Goal: Task Accomplishment & Management: Manage account settings

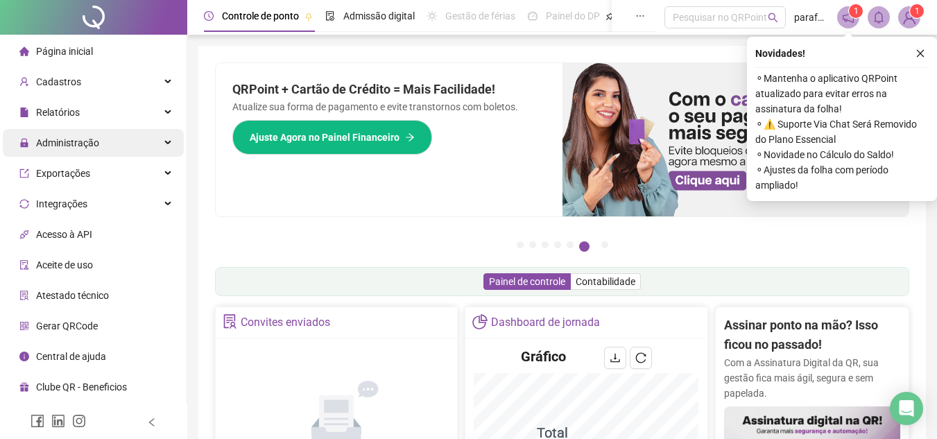
click at [49, 143] on span "Administração" at bounding box center [67, 142] width 63 height 11
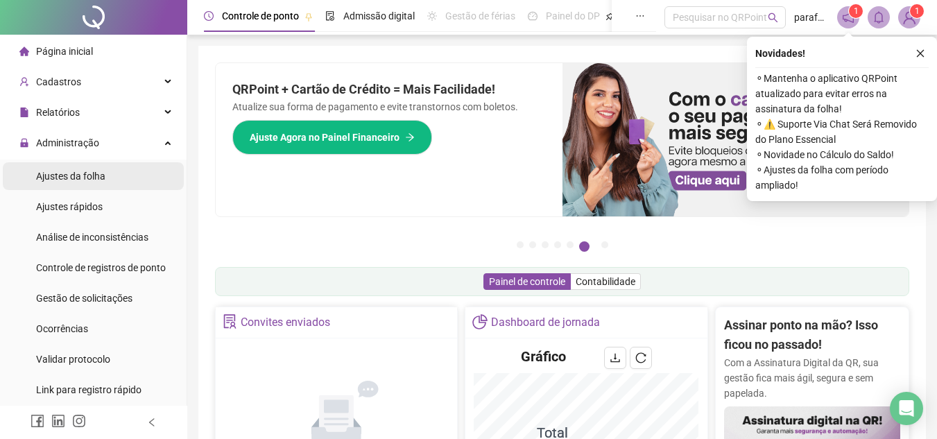
click at [67, 176] on span "Ajustes da folha" at bounding box center [70, 176] width 69 height 11
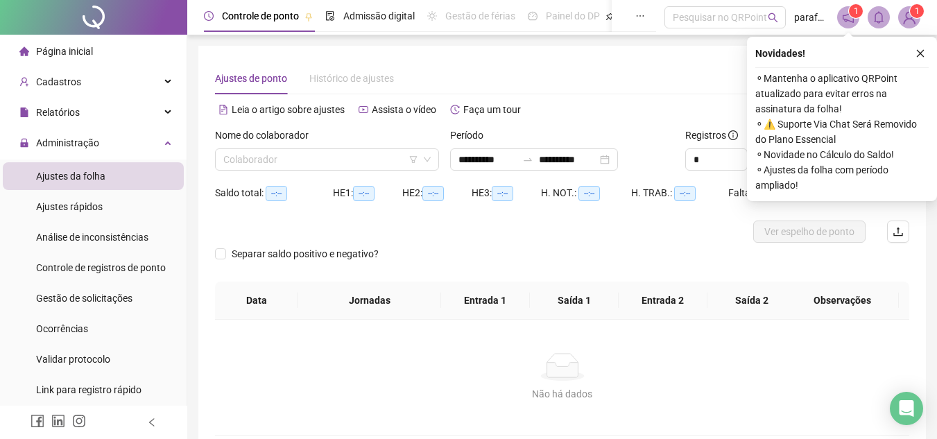
type input "**********"
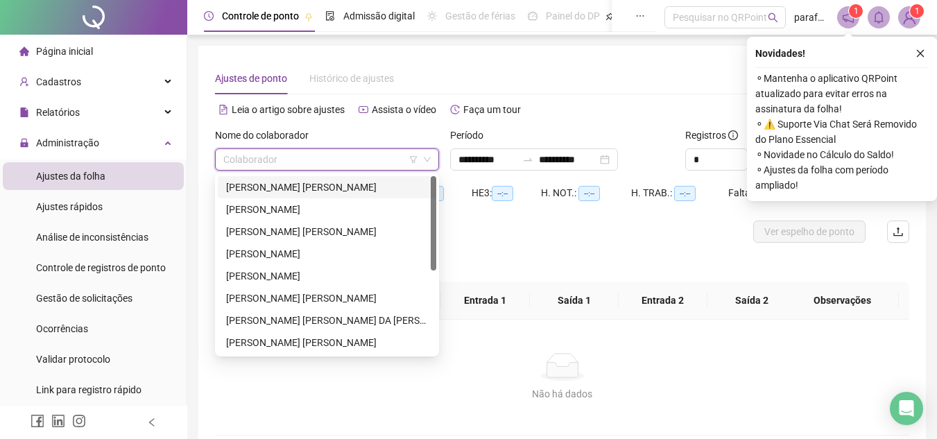
click at [352, 156] on input "search" at bounding box center [320, 159] width 195 height 21
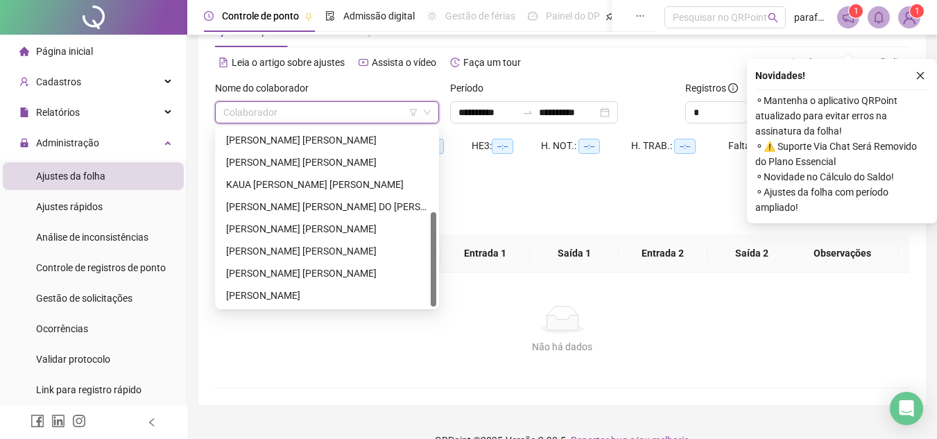
scroll to position [69, 0]
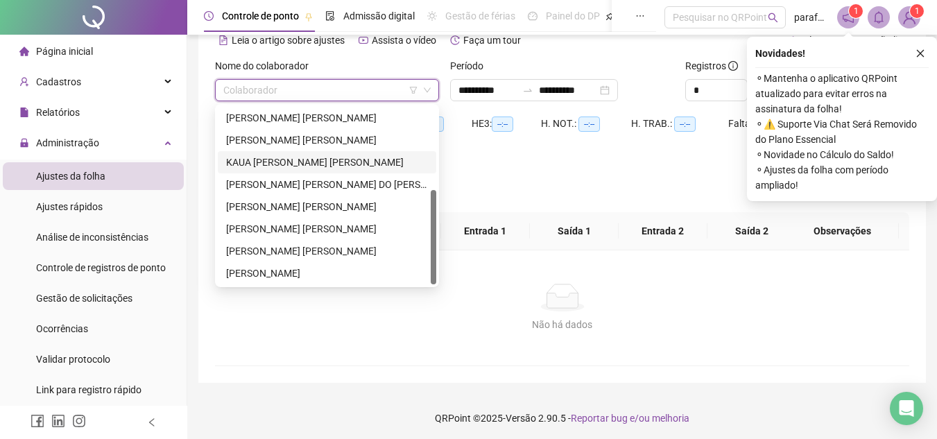
click at [261, 162] on div "KAUA [PERSON_NAME] [PERSON_NAME]" at bounding box center [327, 162] width 202 height 15
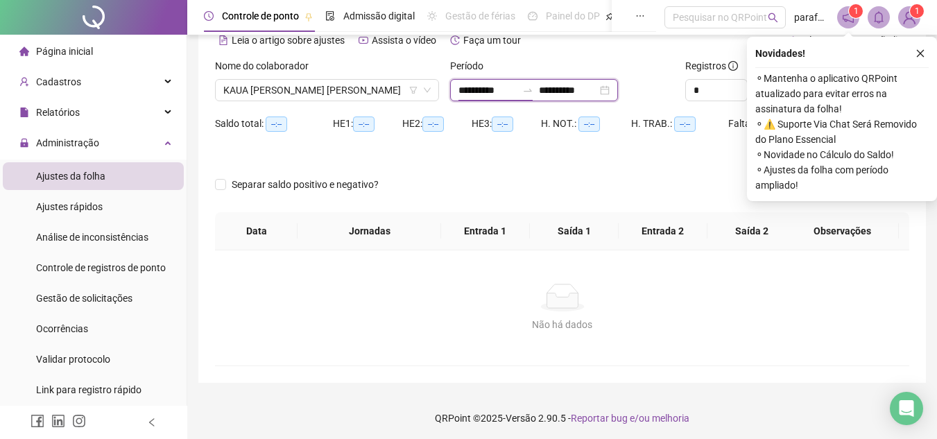
click at [463, 92] on input "**********" at bounding box center [487, 90] width 58 height 15
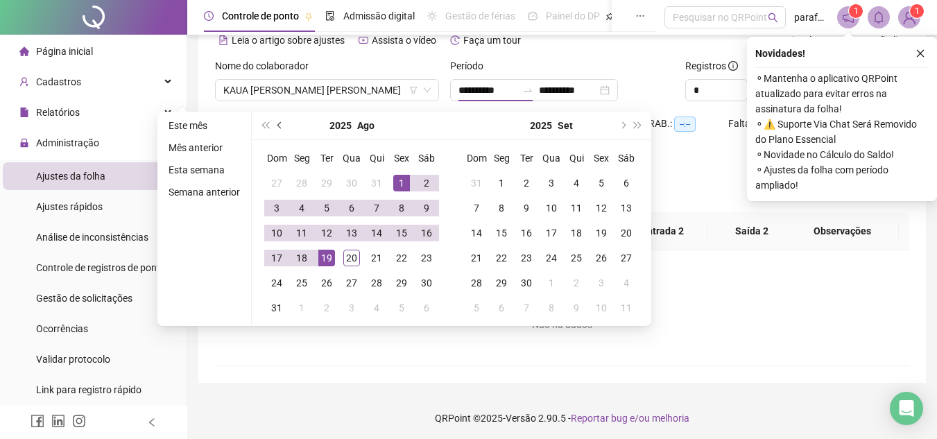
click at [278, 129] on button "prev-year" at bounding box center [280, 126] width 15 height 28
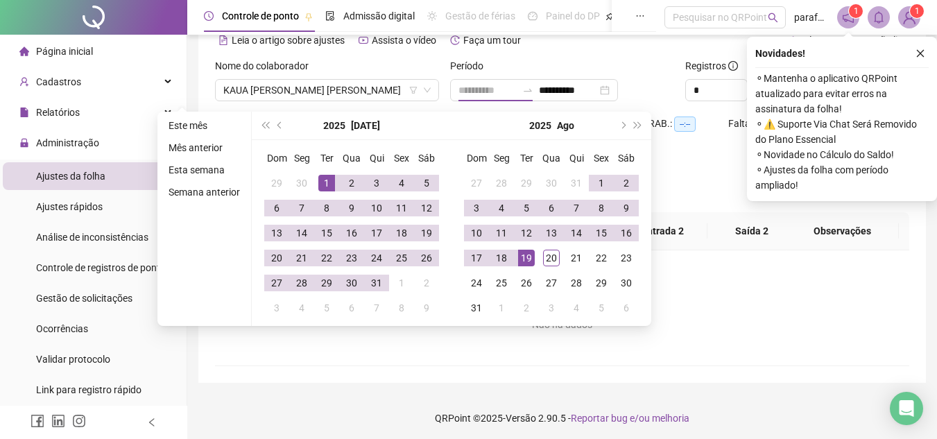
type input "**********"
click at [332, 183] on div "1" at bounding box center [326, 183] width 17 height 17
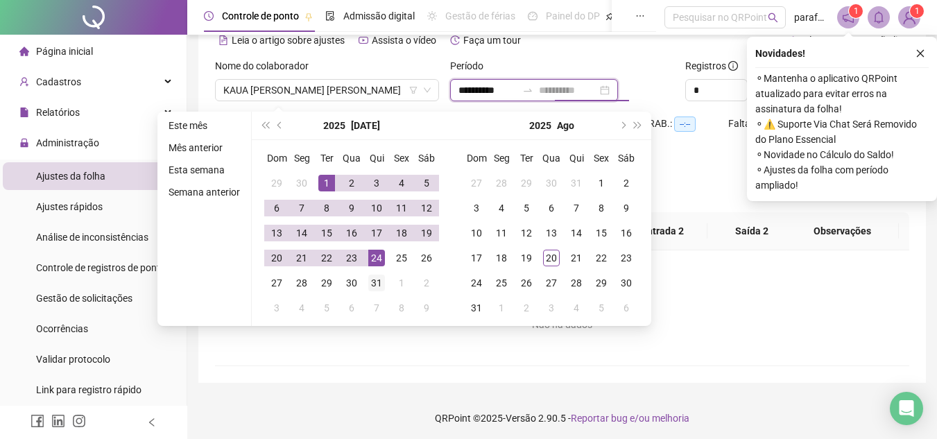
type input "**********"
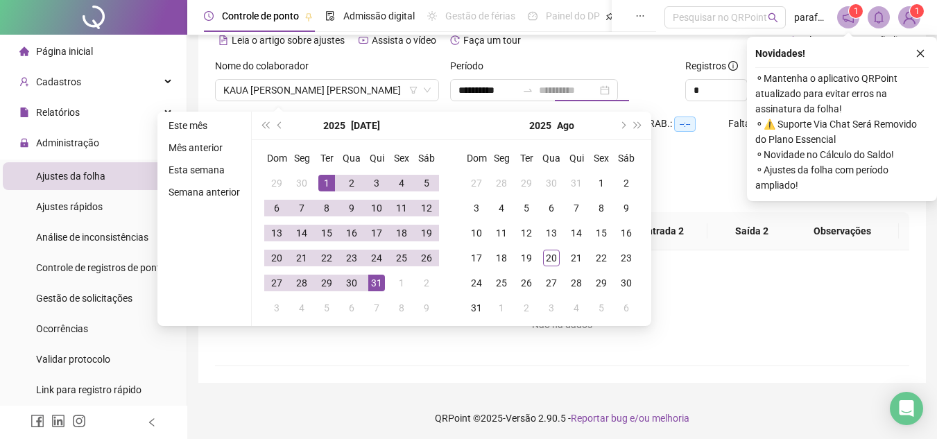
click at [380, 284] on div "31" at bounding box center [376, 283] width 17 height 17
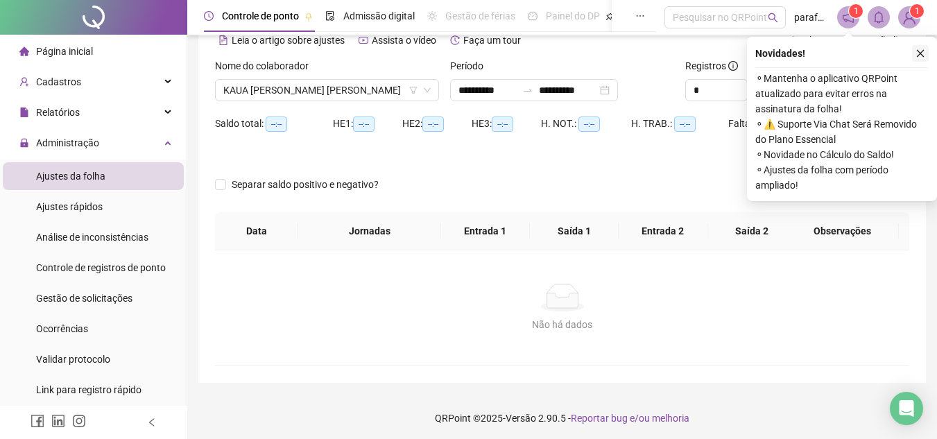
click at [918, 53] on icon "close" at bounding box center [920, 54] width 10 height 10
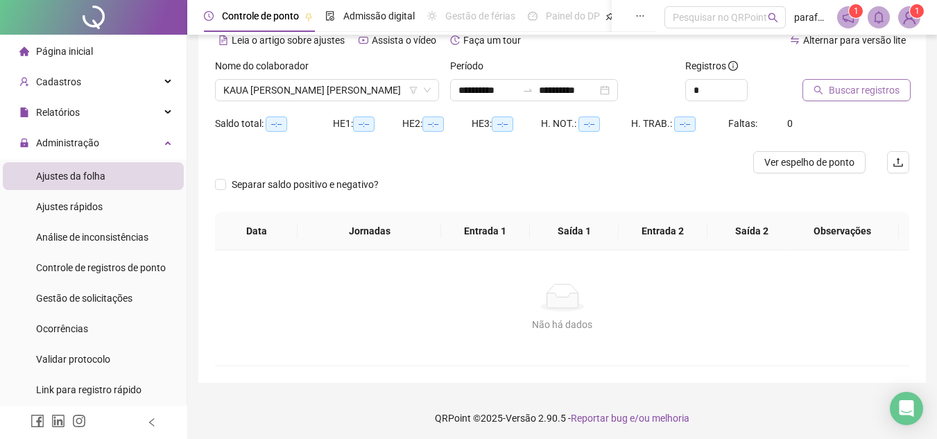
click at [877, 92] on span "Buscar registros" at bounding box center [864, 90] width 71 height 15
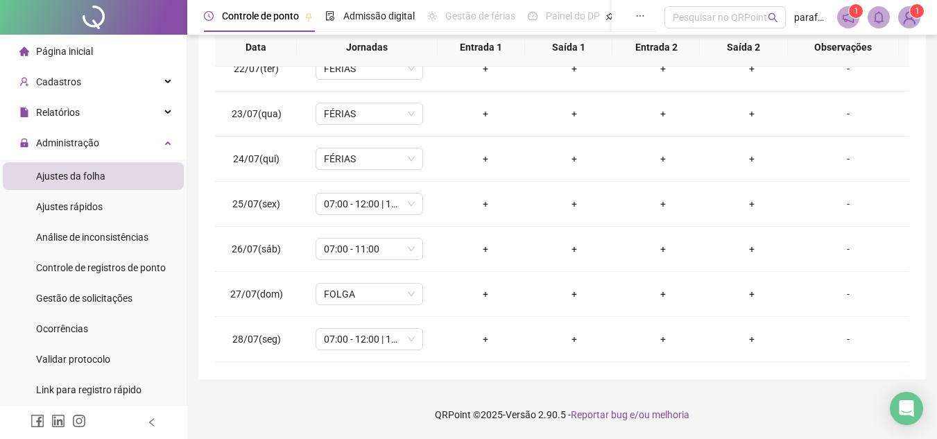
scroll to position [963, 0]
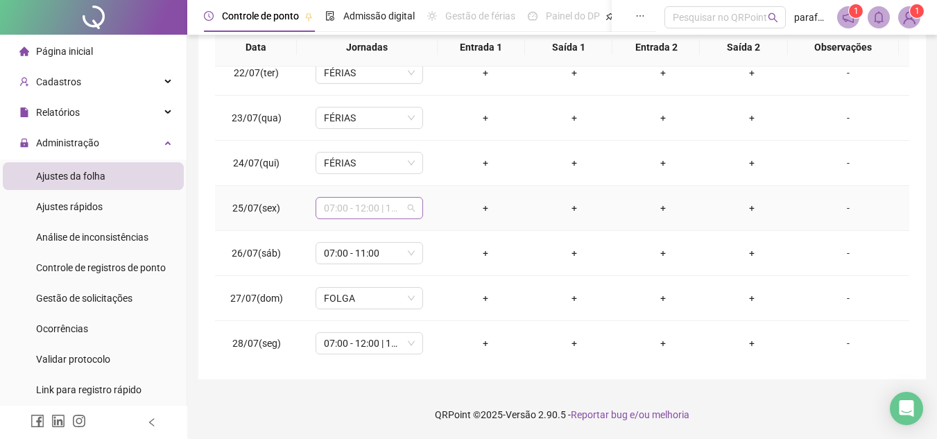
click at [389, 209] on span "07:00 - 12:00 | 14:00 - 17:00" at bounding box center [369, 208] width 91 height 21
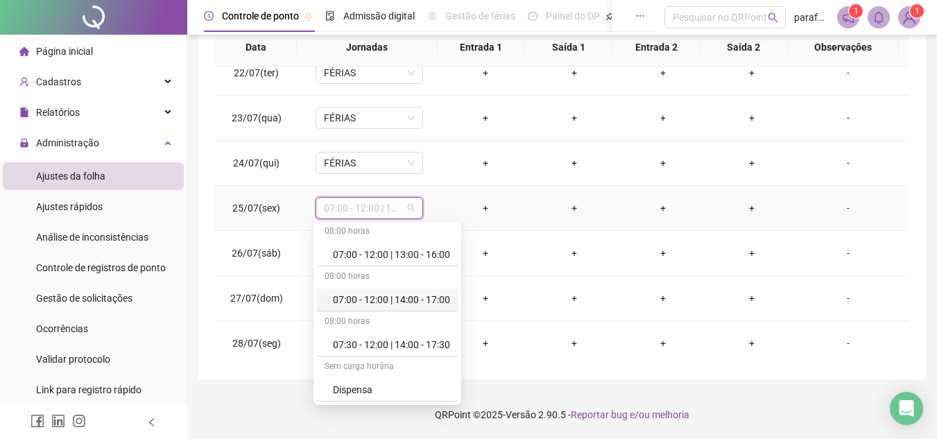
scroll to position [208, 0]
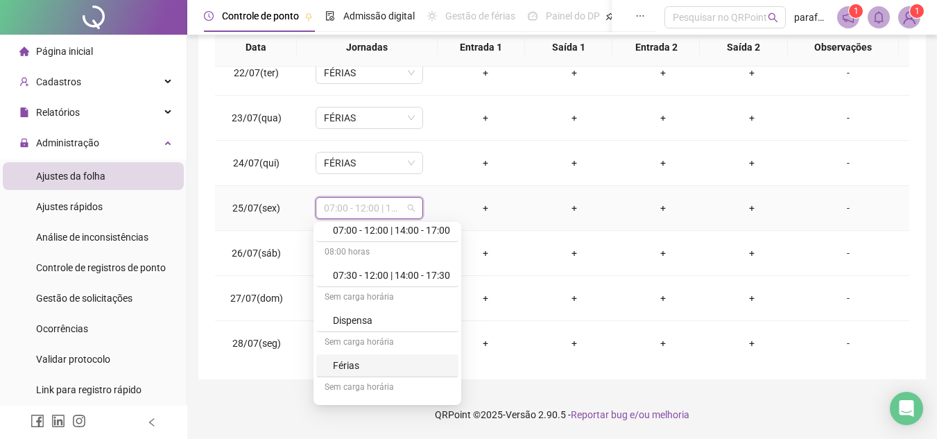
click at [345, 365] on div "Férias" at bounding box center [391, 365] width 117 height 15
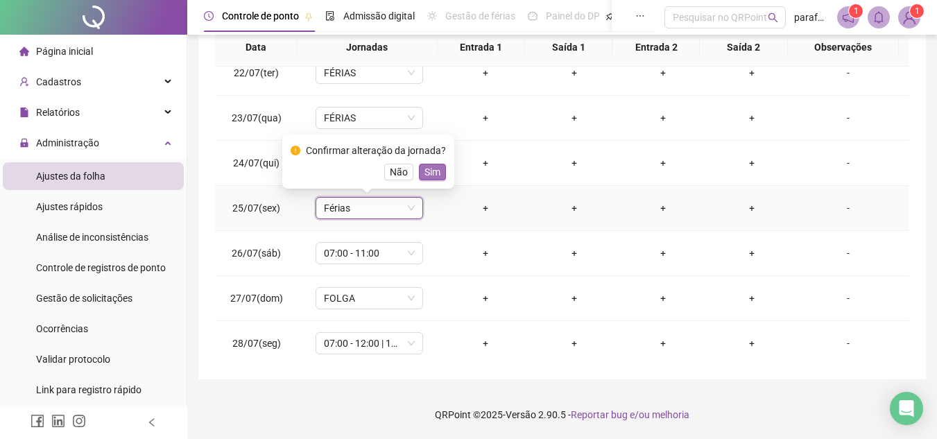
click at [424, 172] on span "Sim" at bounding box center [432, 171] width 16 height 15
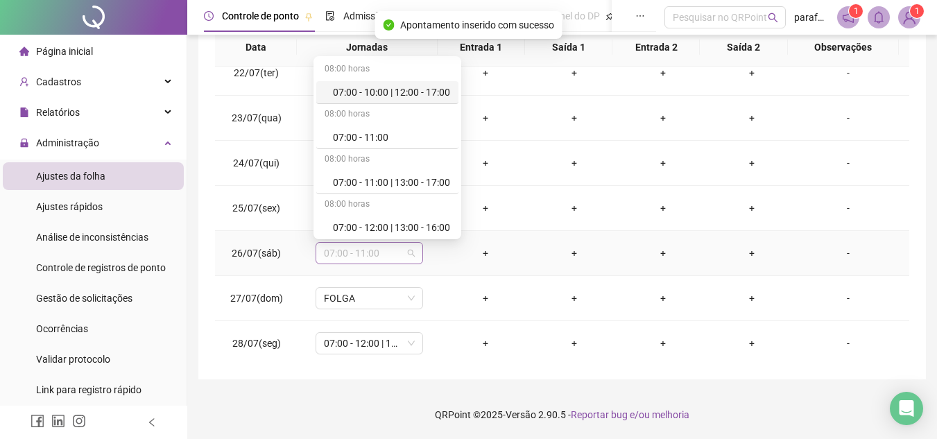
click at [339, 256] on span "07:00 - 11:00" at bounding box center [369, 253] width 91 height 21
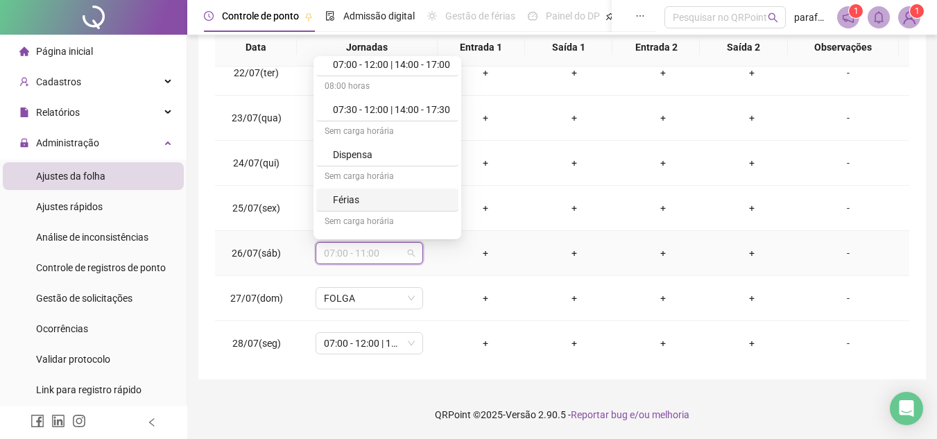
click at [349, 198] on div "Férias" at bounding box center [391, 199] width 117 height 15
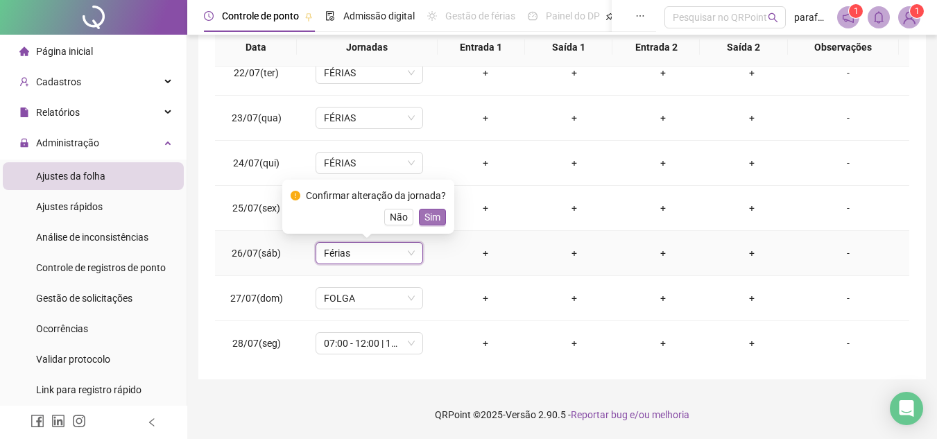
click at [426, 219] on span "Sim" at bounding box center [432, 216] width 16 height 15
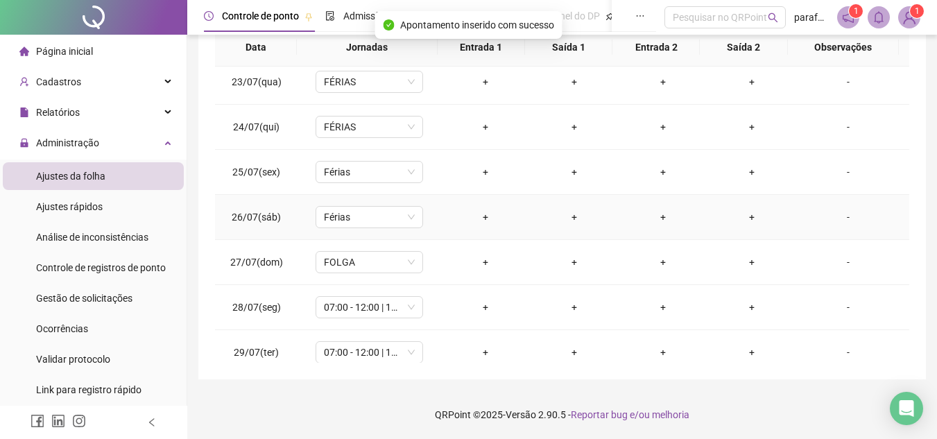
scroll to position [1032, 0]
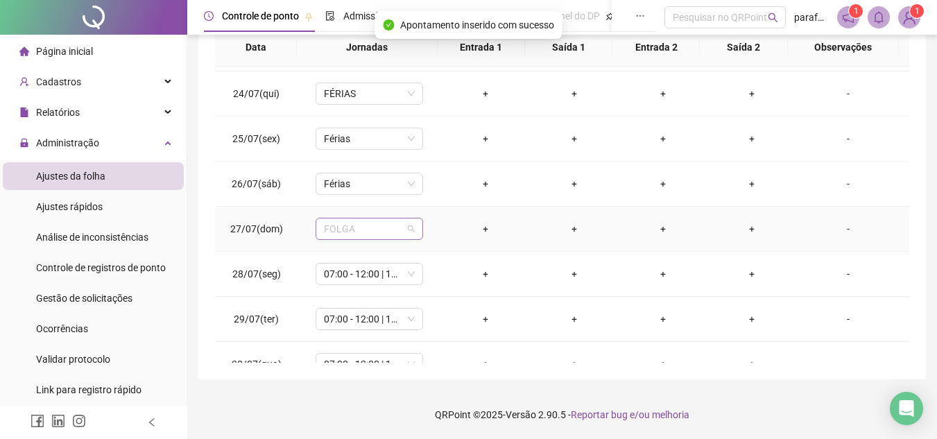
click at [359, 230] on span "FOLGA" at bounding box center [369, 228] width 91 height 21
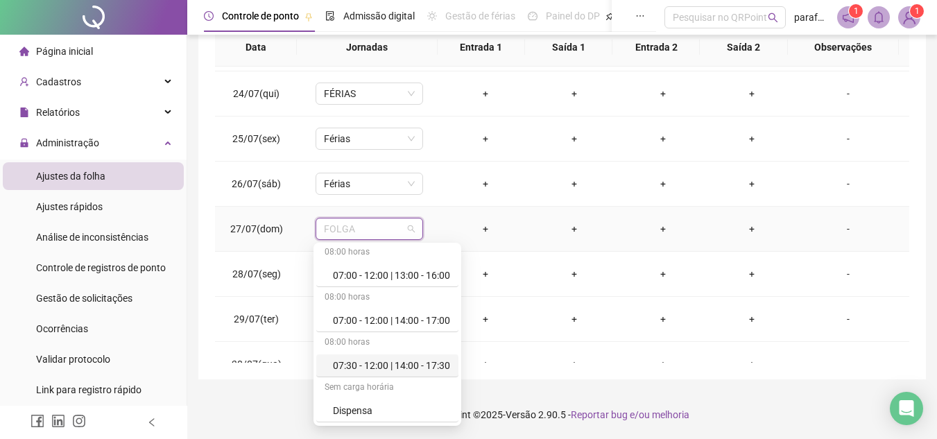
scroll to position [208, 0]
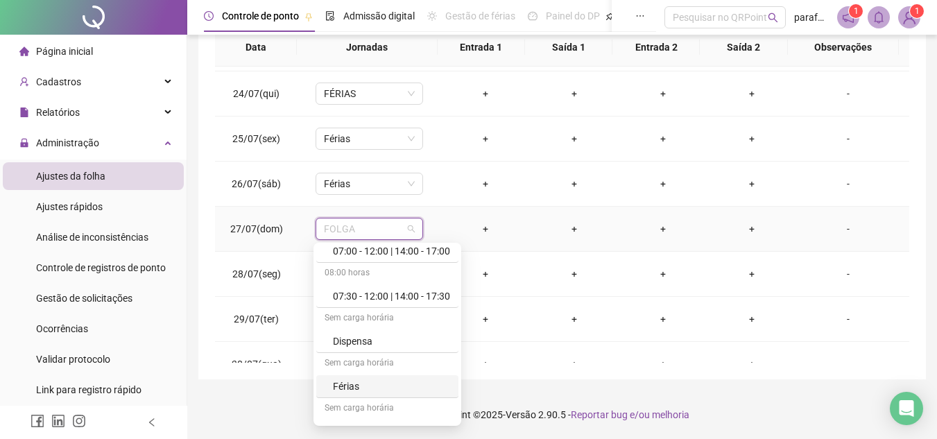
click at [338, 390] on div "Férias" at bounding box center [391, 386] width 117 height 15
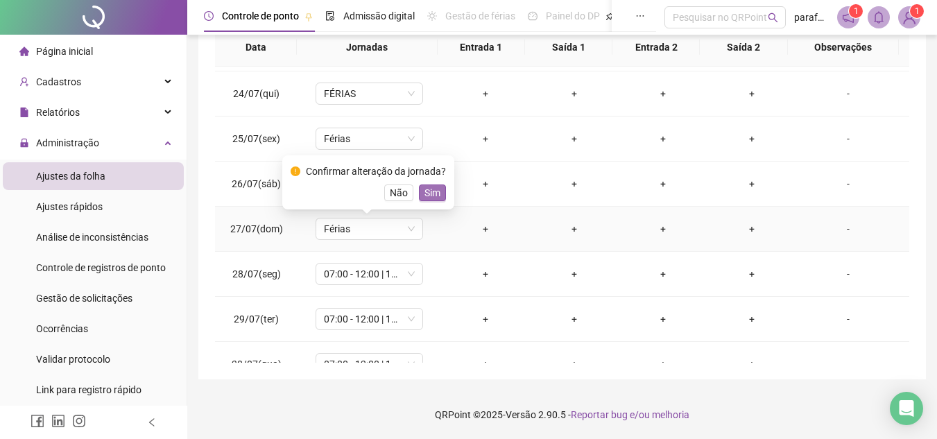
click at [424, 193] on span "Sim" at bounding box center [432, 192] width 16 height 15
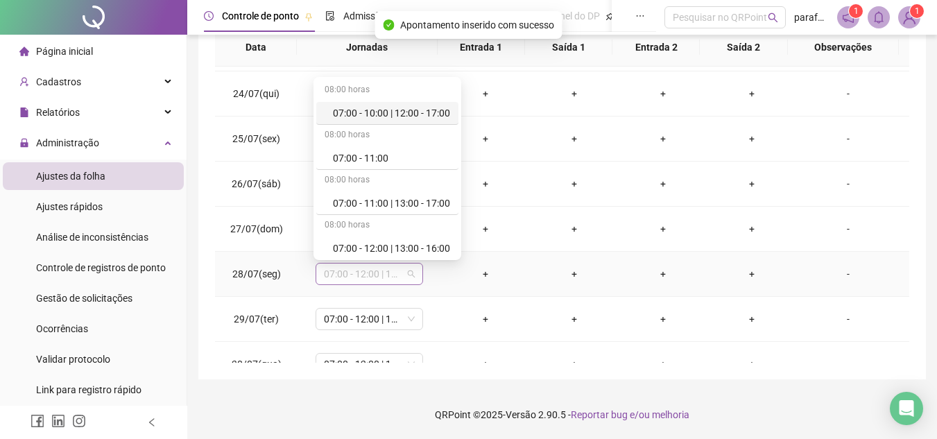
click at [395, 272] on span "07:00 - 12:00 | 14:00 - 17:00" at bounding box center [369, 274] width 91 height 21
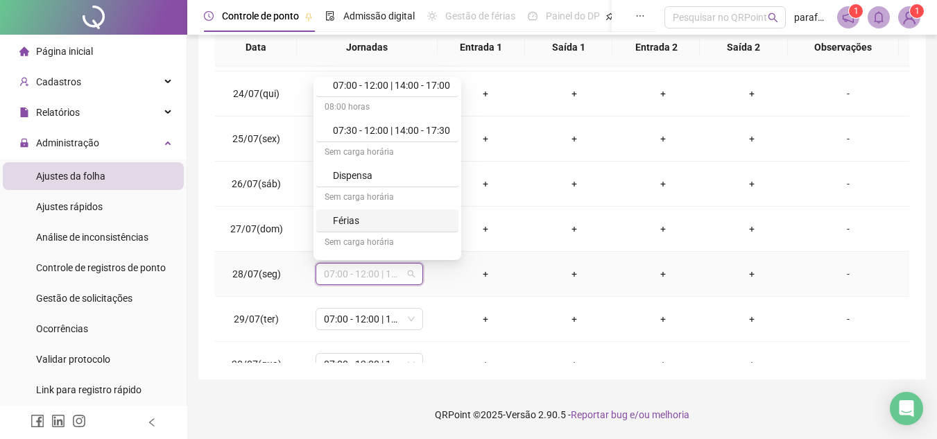
click at [345, 225] on div "Férias" at bounding box center [391, 220] width 117 height 15
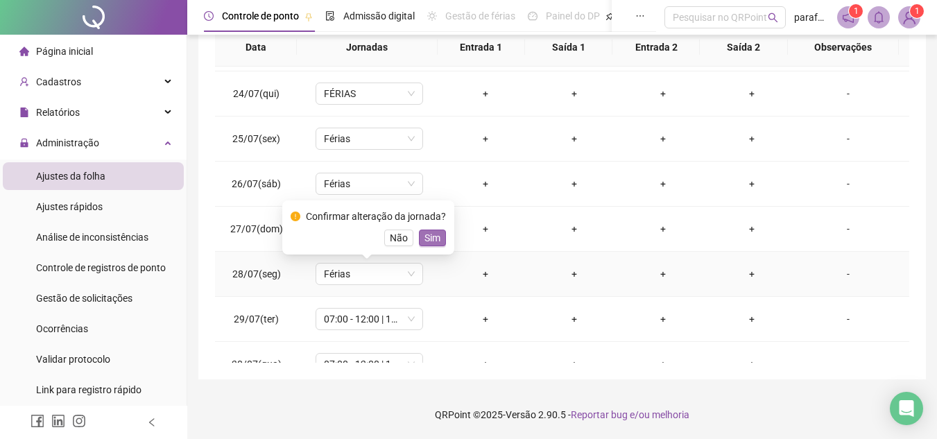
click at [427, 239] on span "Sim" at bounding box center [432, 237] width 16 height 15
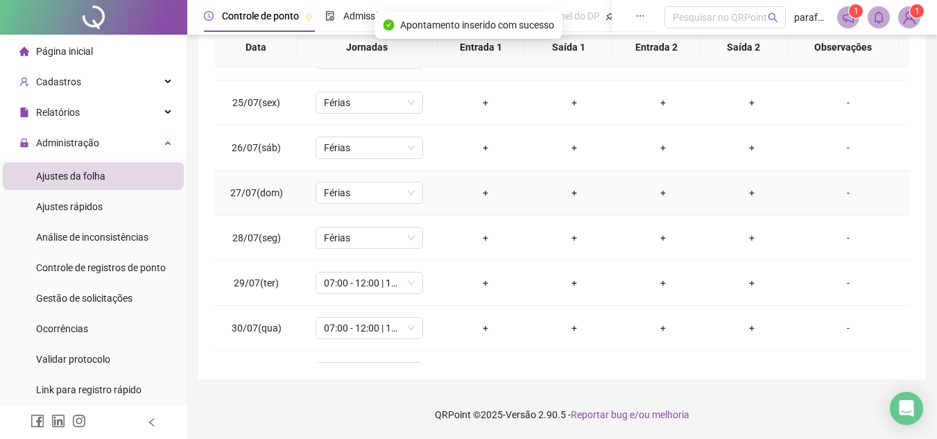
scroll to position [1101, 0]
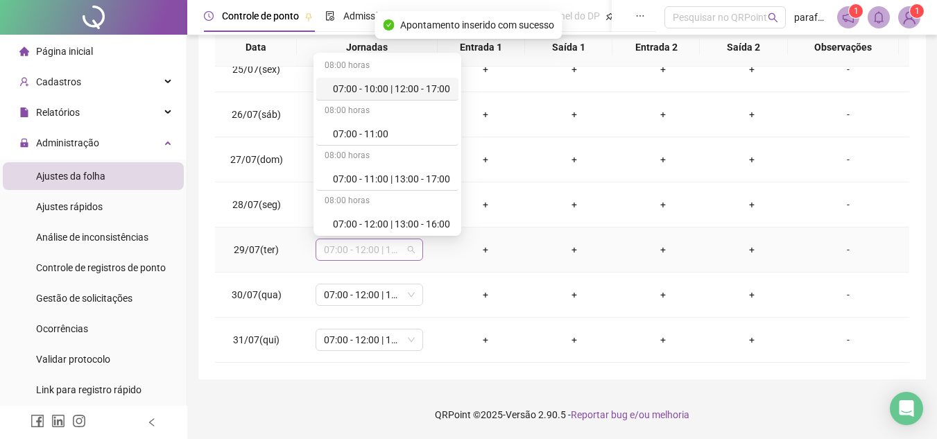
click at [402, 248] on span "07:00 - 12:00 | 14:00 - 17:00" at bounding box center [369, 249] width 91 height 21
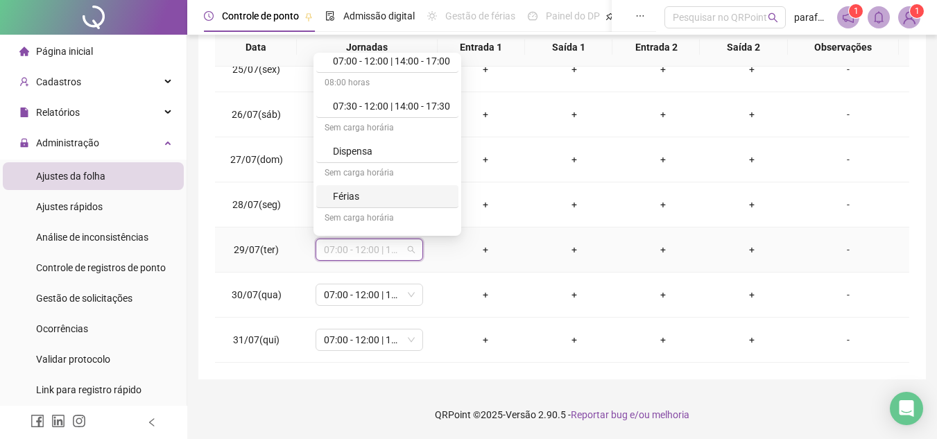
click at [352, 197] on div "Férias" at bounding box center [391, 196] width 117 height 15
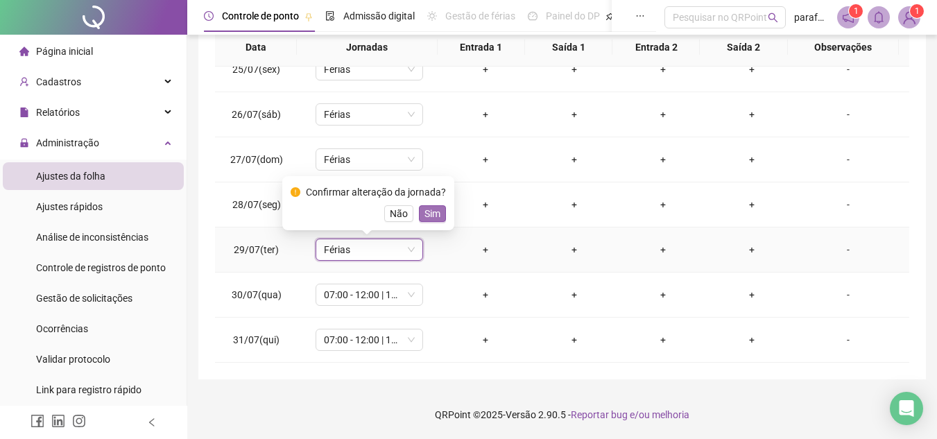
click at [431, 208] on span "Sim" at bounding box center [432, 213] width 16 height 15
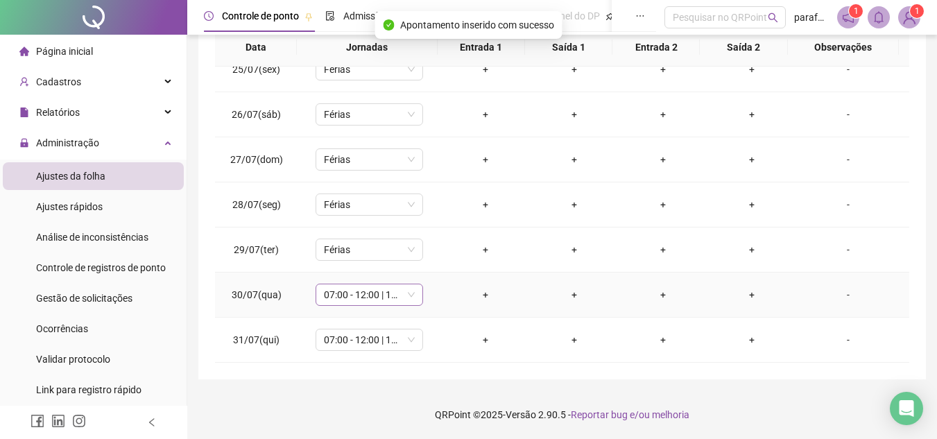
click at [396, 294] on span "07:00 - 12:00 | 14:00 - 17:00" at bounding box center [369, 294] width 91 height 21
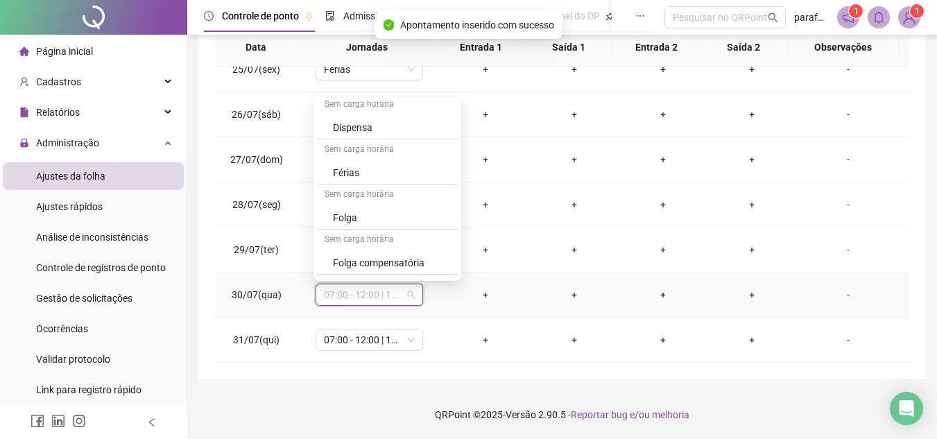
scroll to position [277, 0]
click at [353, 174] on div "Férias" at bounding box center [391, 171] width 117 height 15
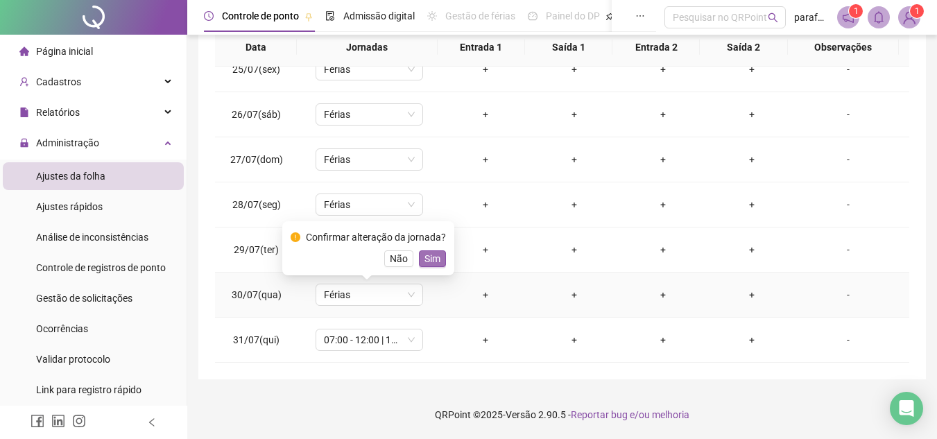
click at [429, 259] on span "Sim" at bounding box center [432, 258] width 16 height 15
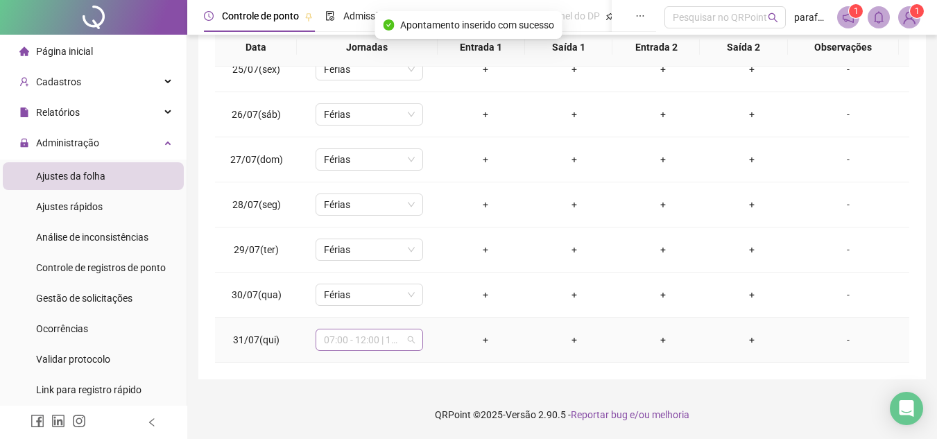
click at [397, 337] on span "07:00 - 12:00 | 14:00 - 17:00" at bounding box center [369, 339] width 91 height 21
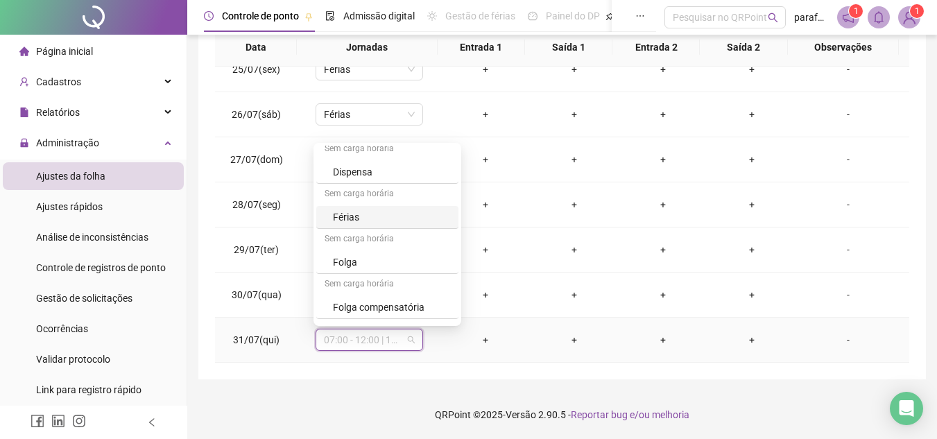
click at [351, 215] on div "Férias" at bounding box center [391, 216] width 117 height 15
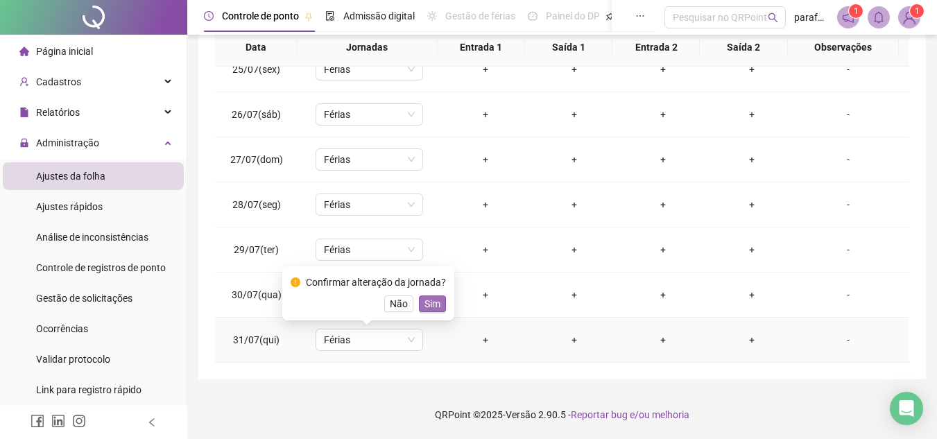
click at [435, 302] on span "Sim" at bounding box center [432, 303] width 16 height 15
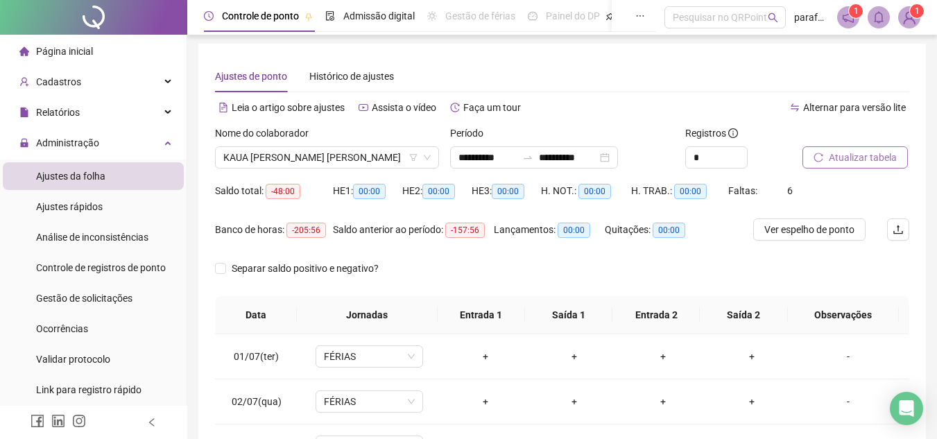
scroll to position [0, 0]
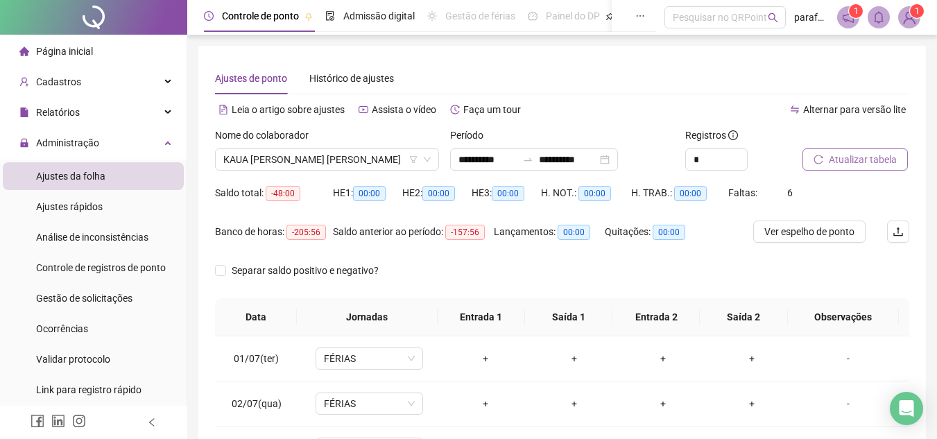
click at [838, 161] on span "Atualizar tabela" at bounding box center [863, 159] width 68 height 15
